Goal: Check status: Check status

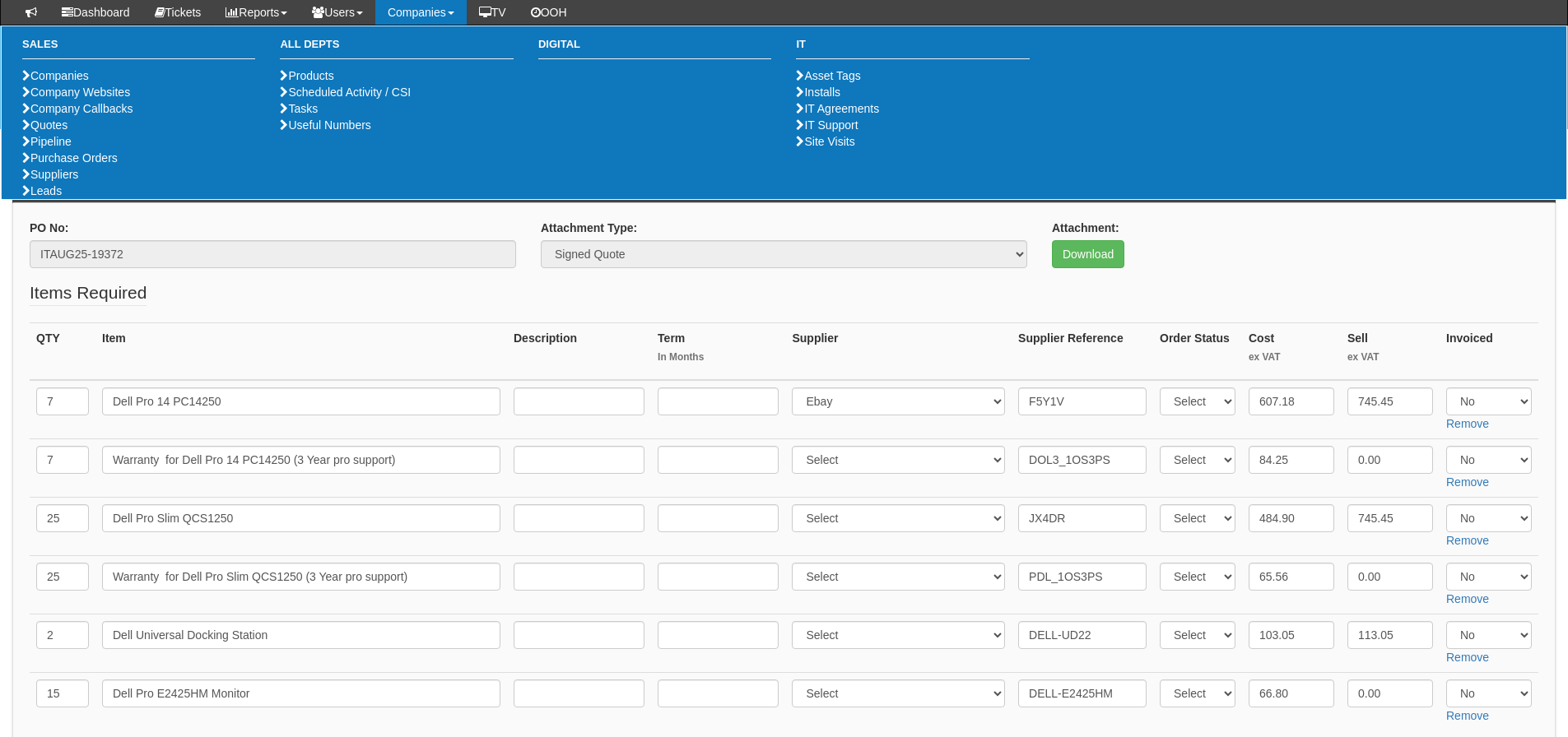
scroll to position [1148, 0]
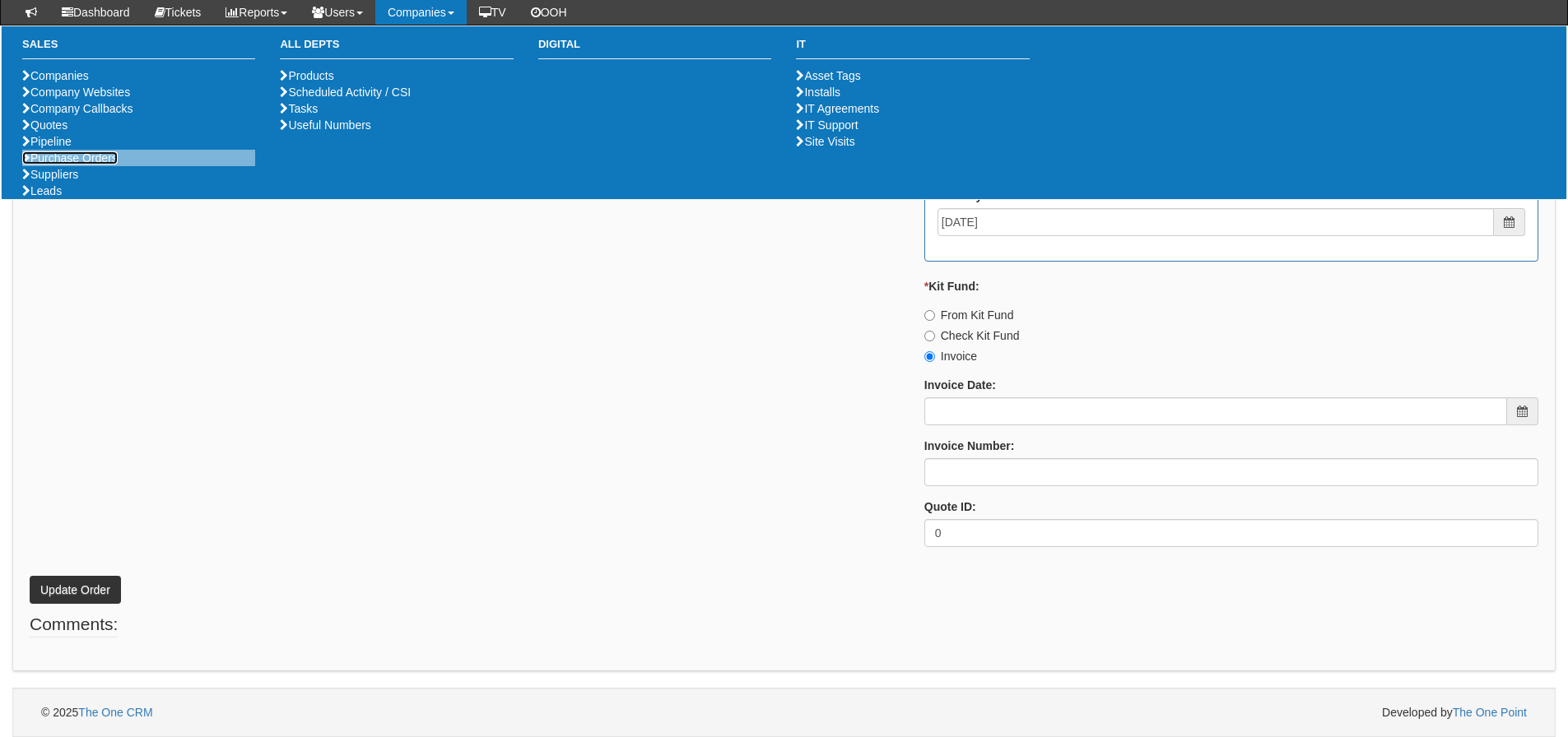
click at [99, 165] on link "Purchase Orders" at bounding box center [70, 158] width 96 height 13
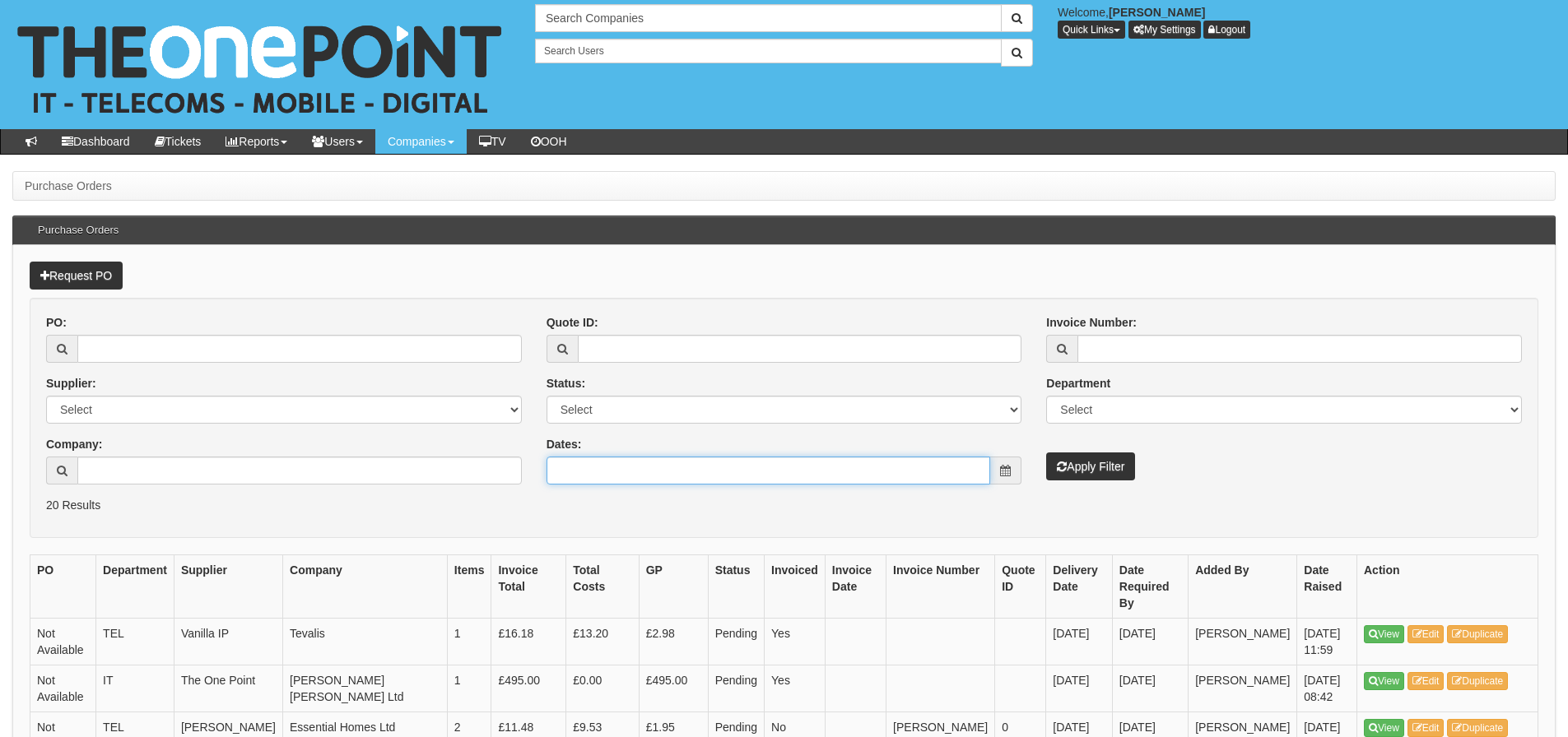
click at [672, 468] on input "Dates:" at bounding box center [769, 470] width 444 height 28
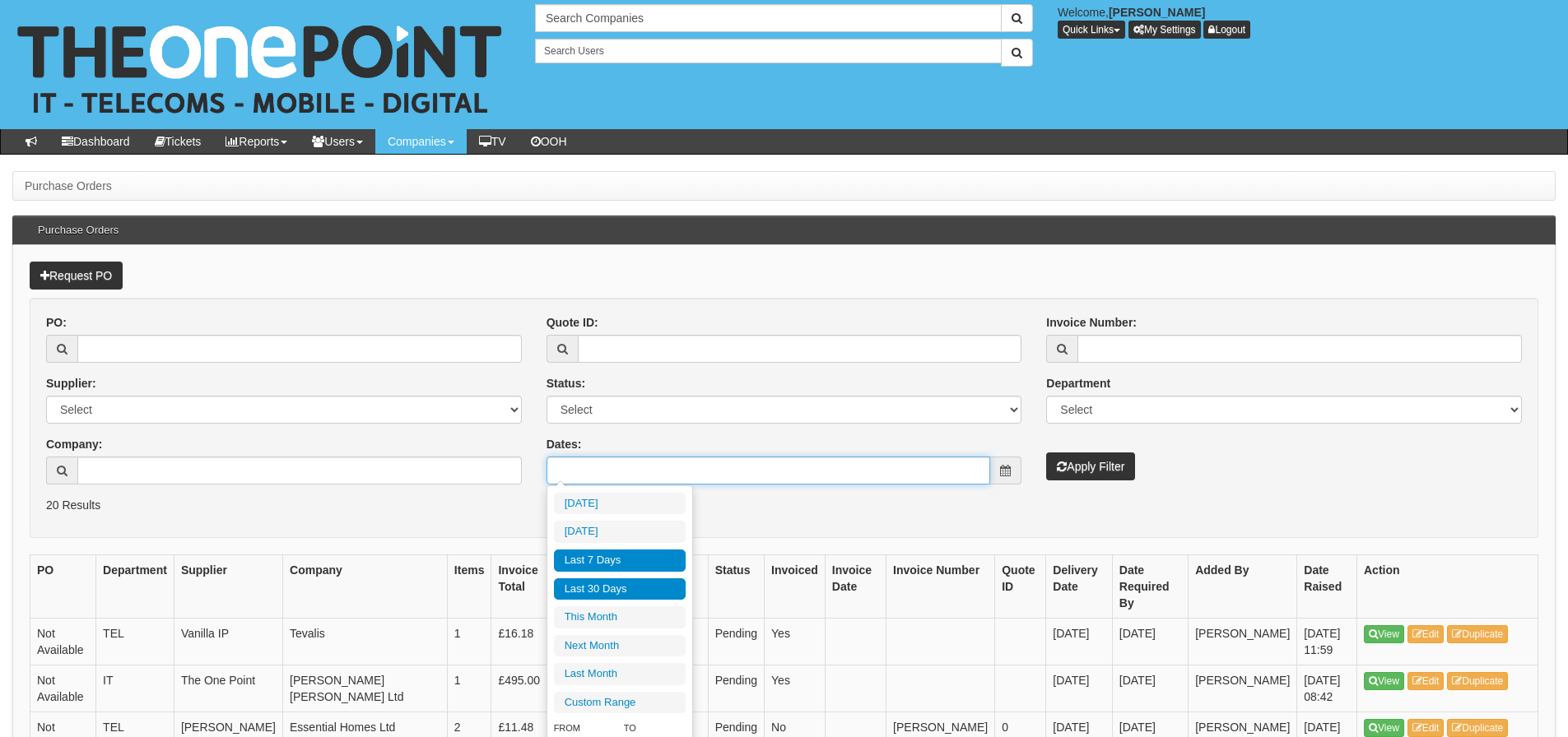
type input "2025-09-07"
type input "[DATE]"
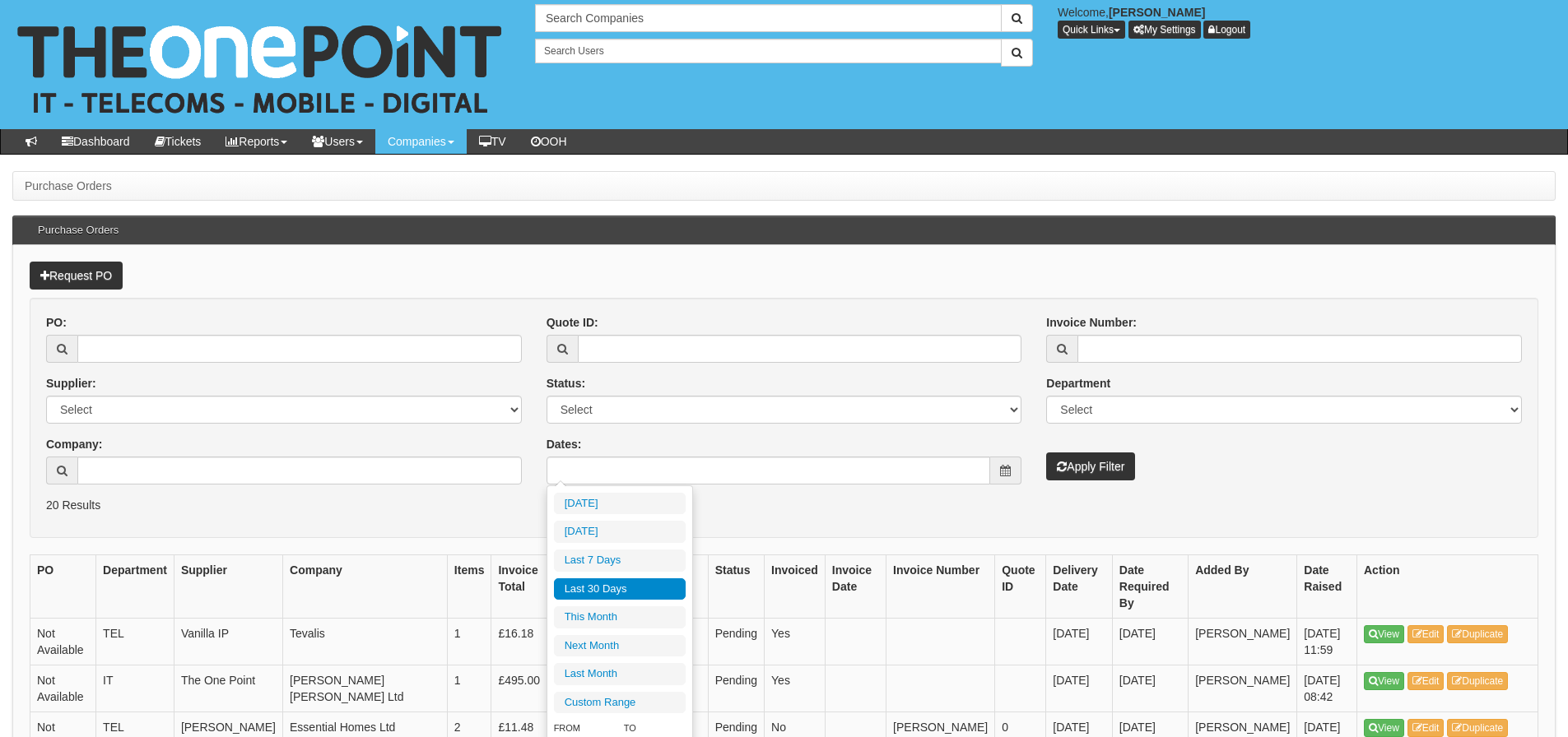
click at [638, 580] on li "Last 30 Days" at bounding box center [619, 589] width 132 height 22
type input "[DATE] - [DATE]"
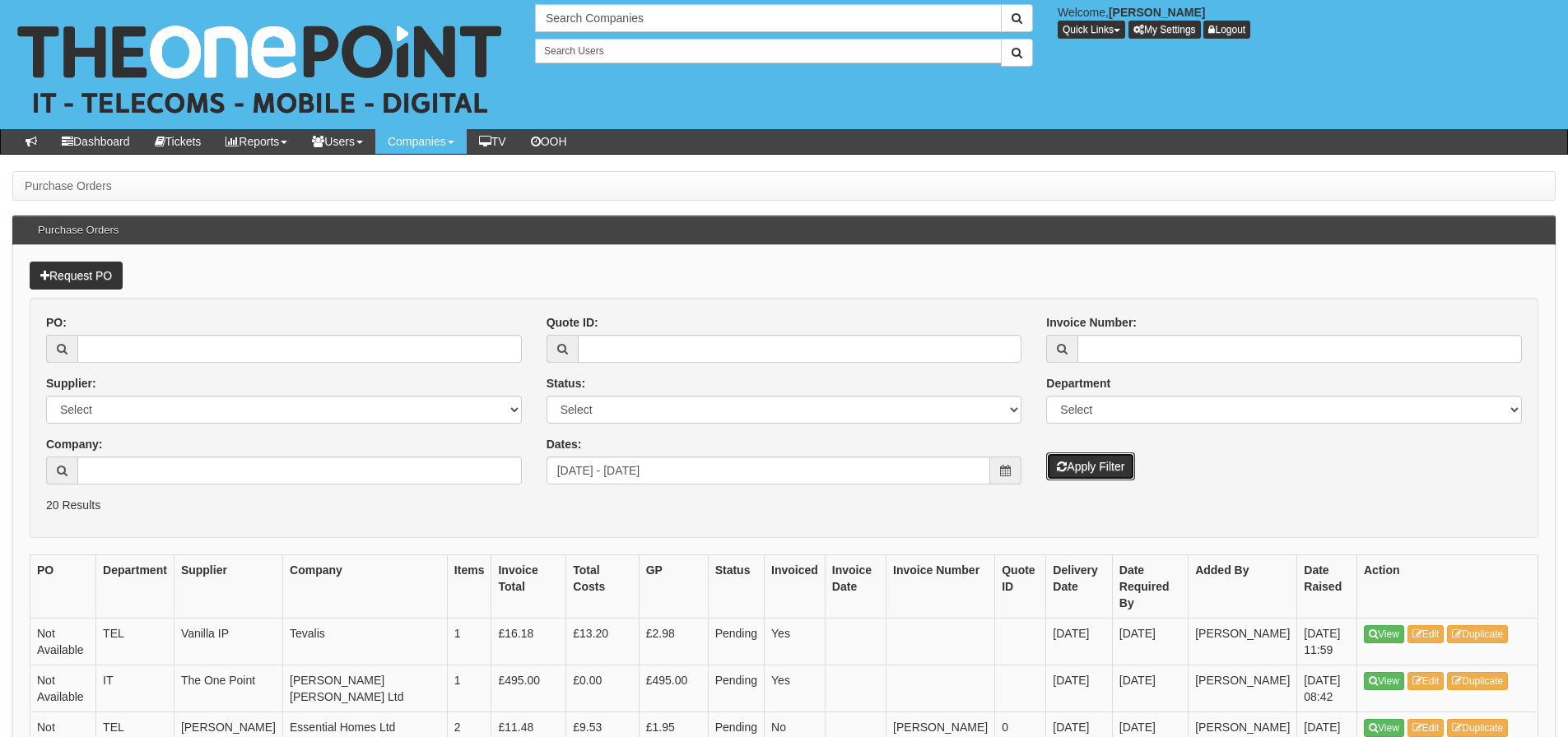
click at [1073, 465] on button "Apply Filter" at bounding box center [1090, 466] width 89 height 28
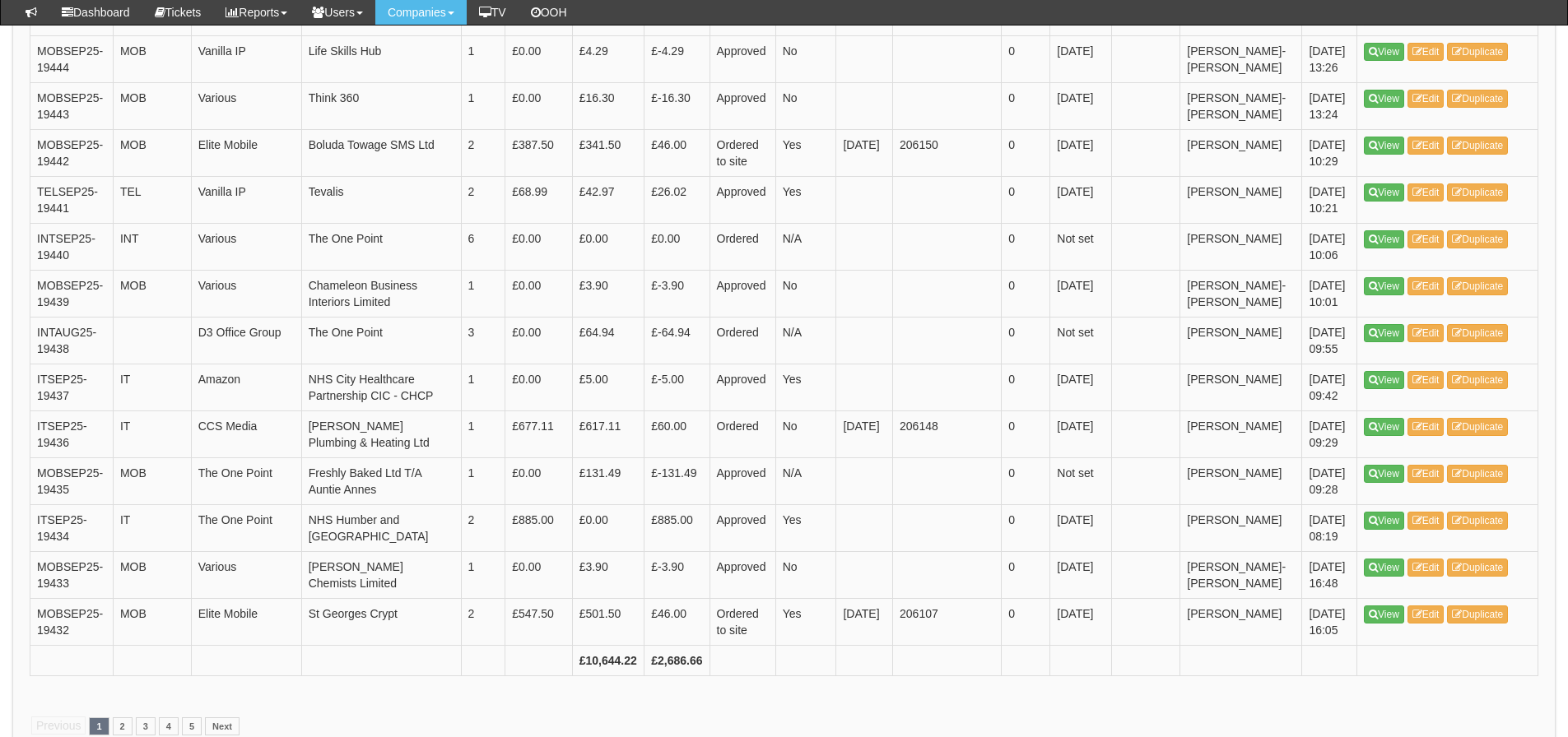
scroll to position [2396, 0]
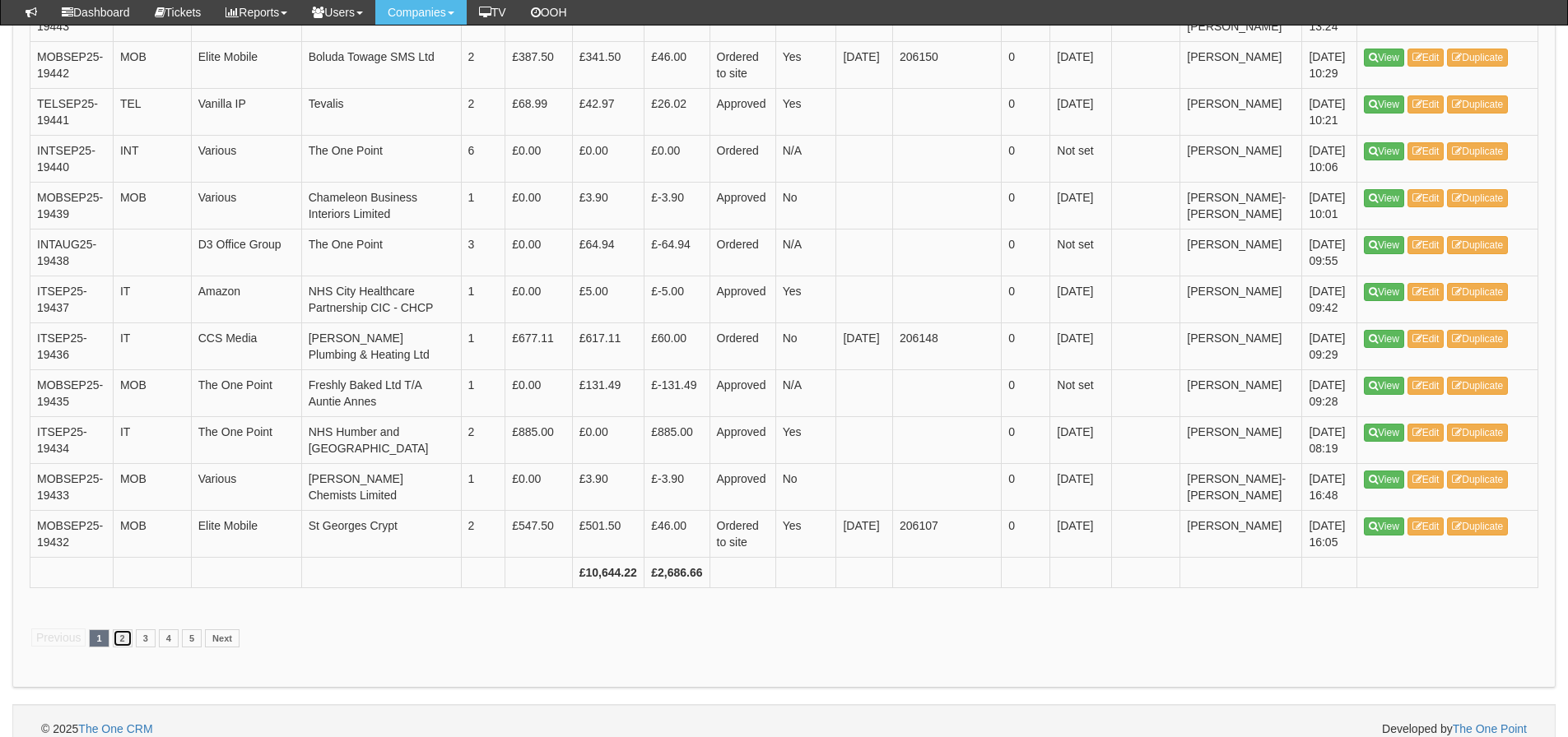
click at [116, 630] on link "2" at bounding box center [123, 638] width 20 height 18
